Goal: Contribute content

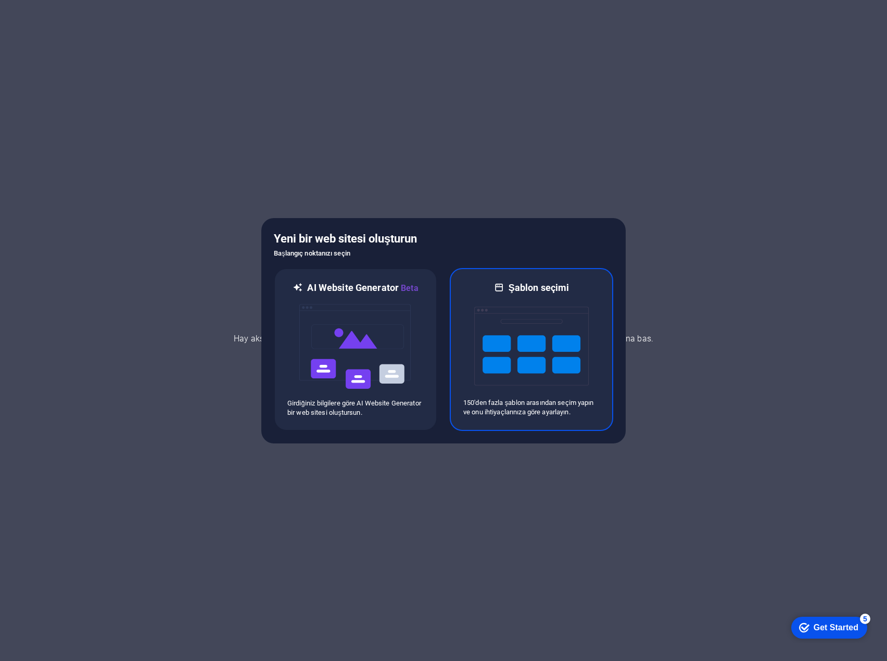
click at [510, 323] on img at bounding box center [531, 346] width 115 height 104
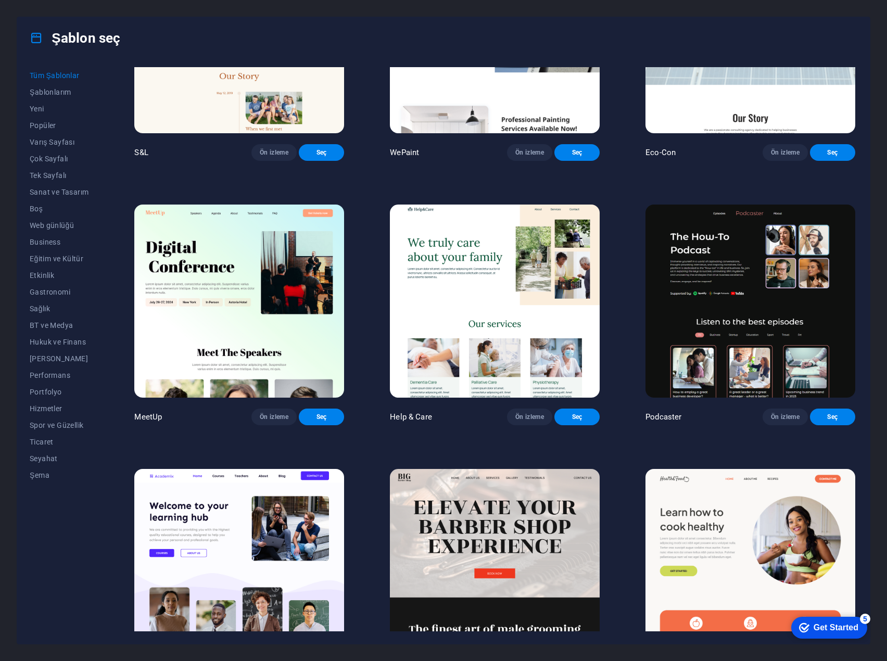
scroll to position [677, 0]
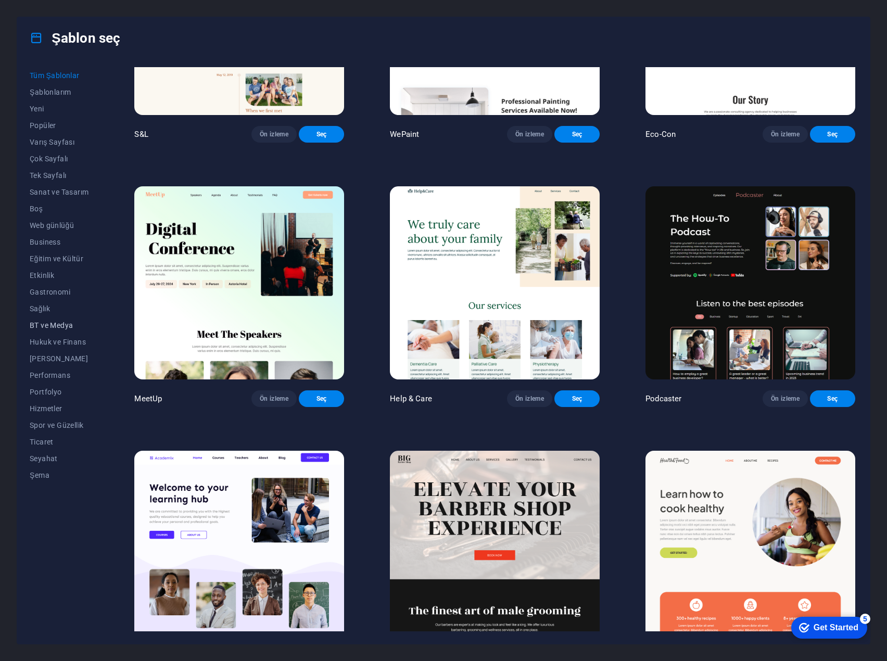
click at [62, 326] on span "BT ve Medya" at bounding box center [59, 325] width 59 height 8
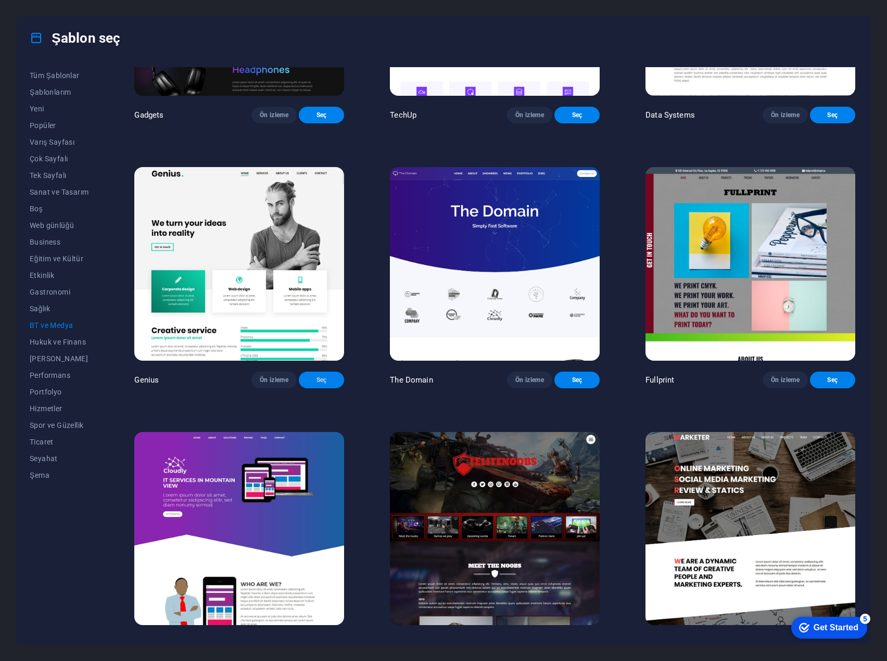
click at [318, 372] on button "Seç" at bounding box center [321, 380] width 45 height 17
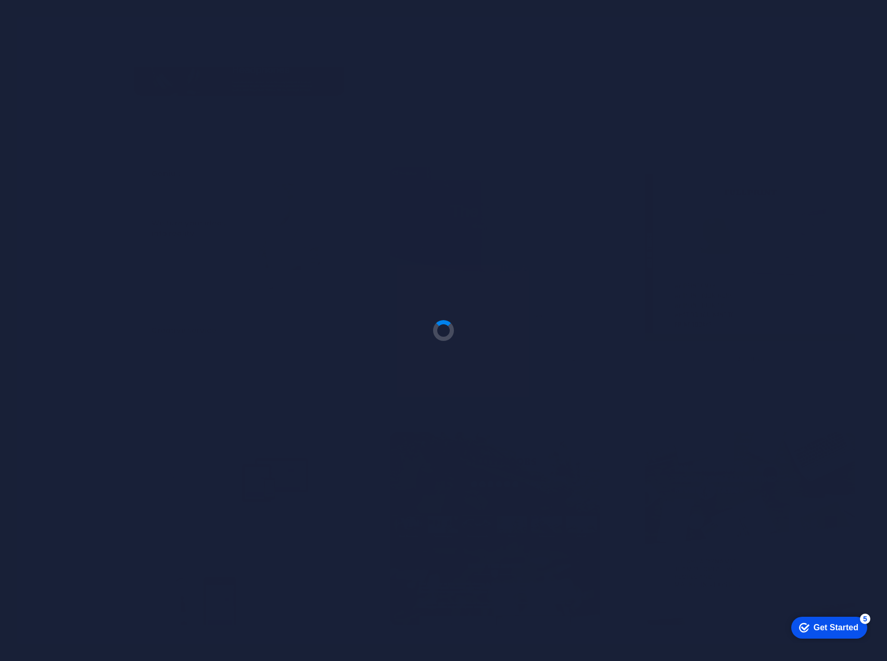
click at [433, 330] on div at bounding box center [444, 331] width 29 height 29
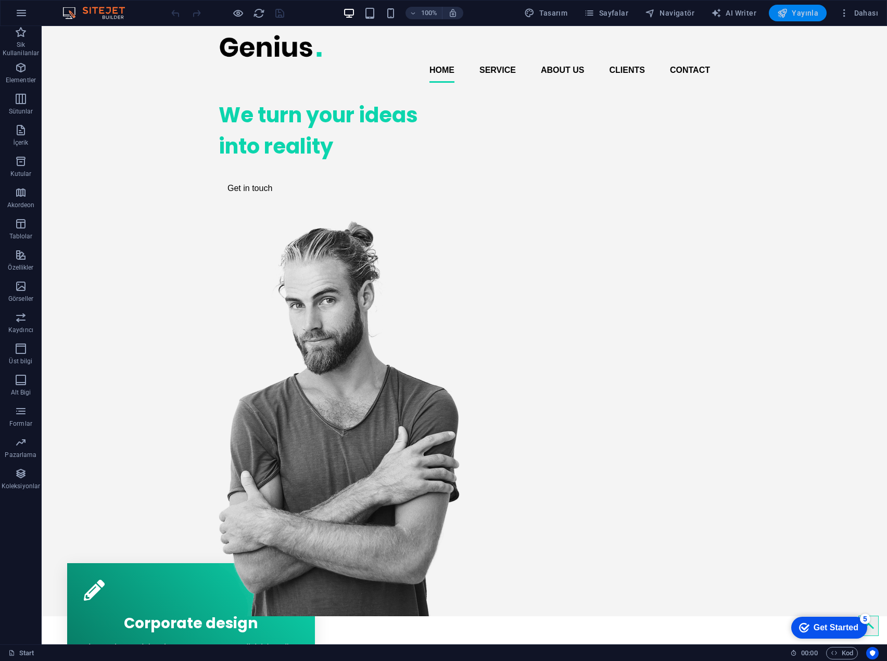
click at [796, 12] on span "Yayınla" at bounding box center [798, 13] width 41 height 10
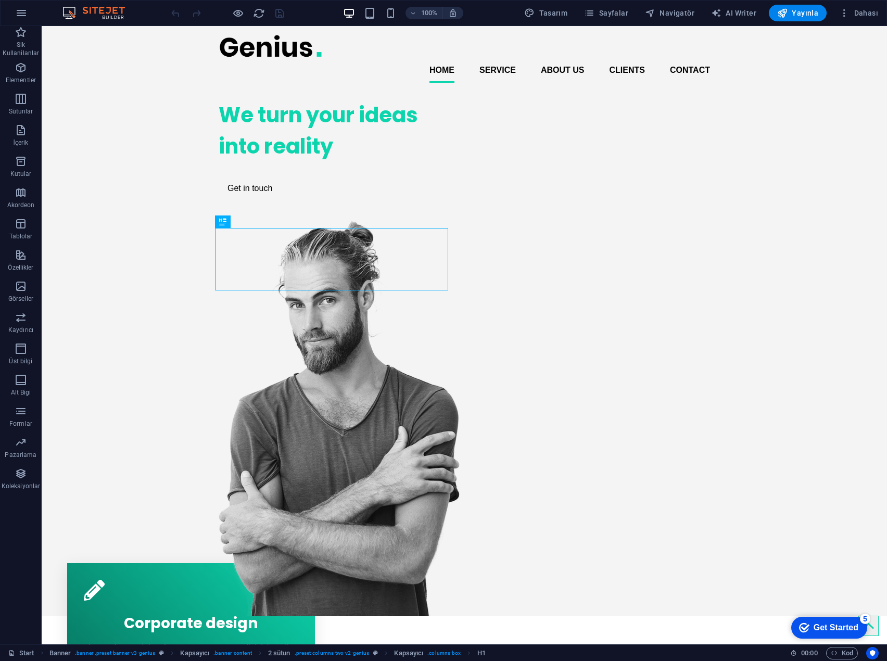
click at [380, 17] on div "100%" at bounding box center [403, 13] width 120 height 17
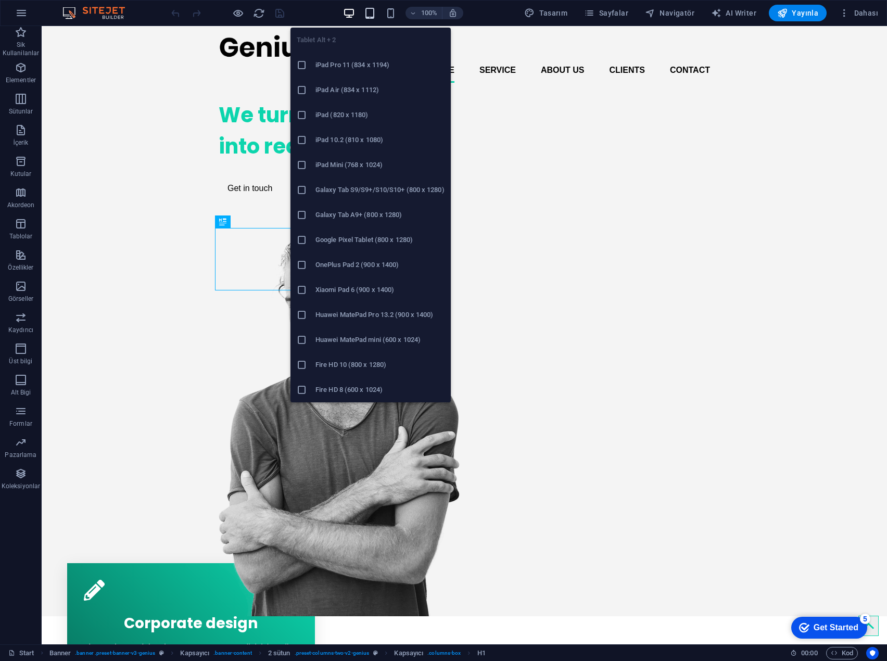
click at [376, 16] on icon "button" at bounding box center [370, 13] width 12 height 12
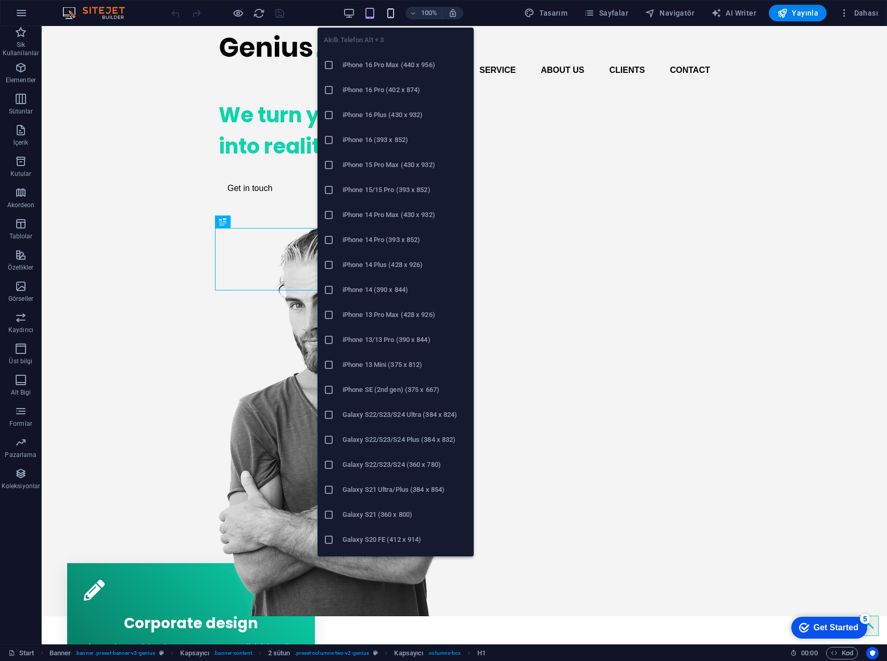
click at [389, 16] on icon "button" at bounding box center [391, 13] width 12 height 12
